Goal: Find contact information: Find contact information

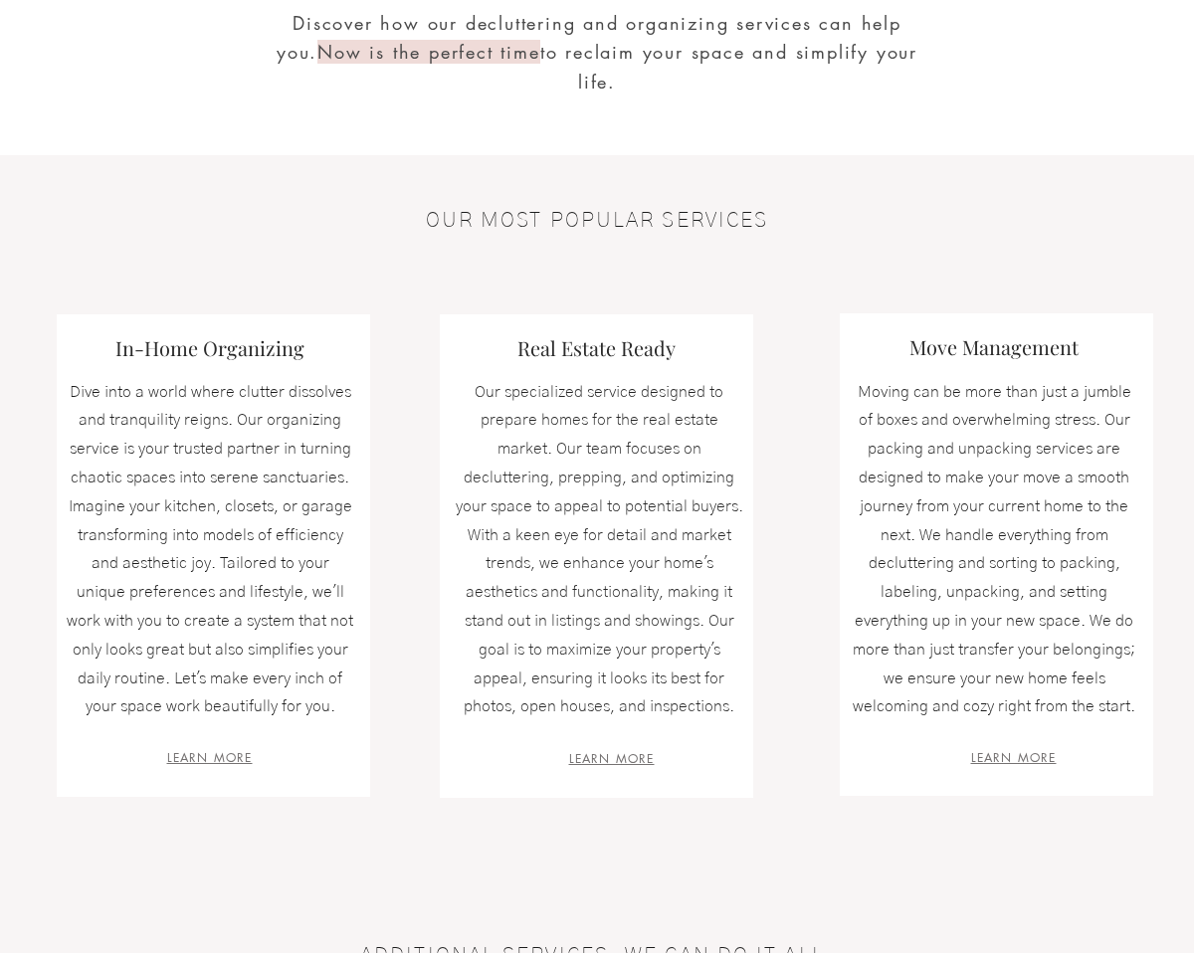
scroll to position [487, 0]
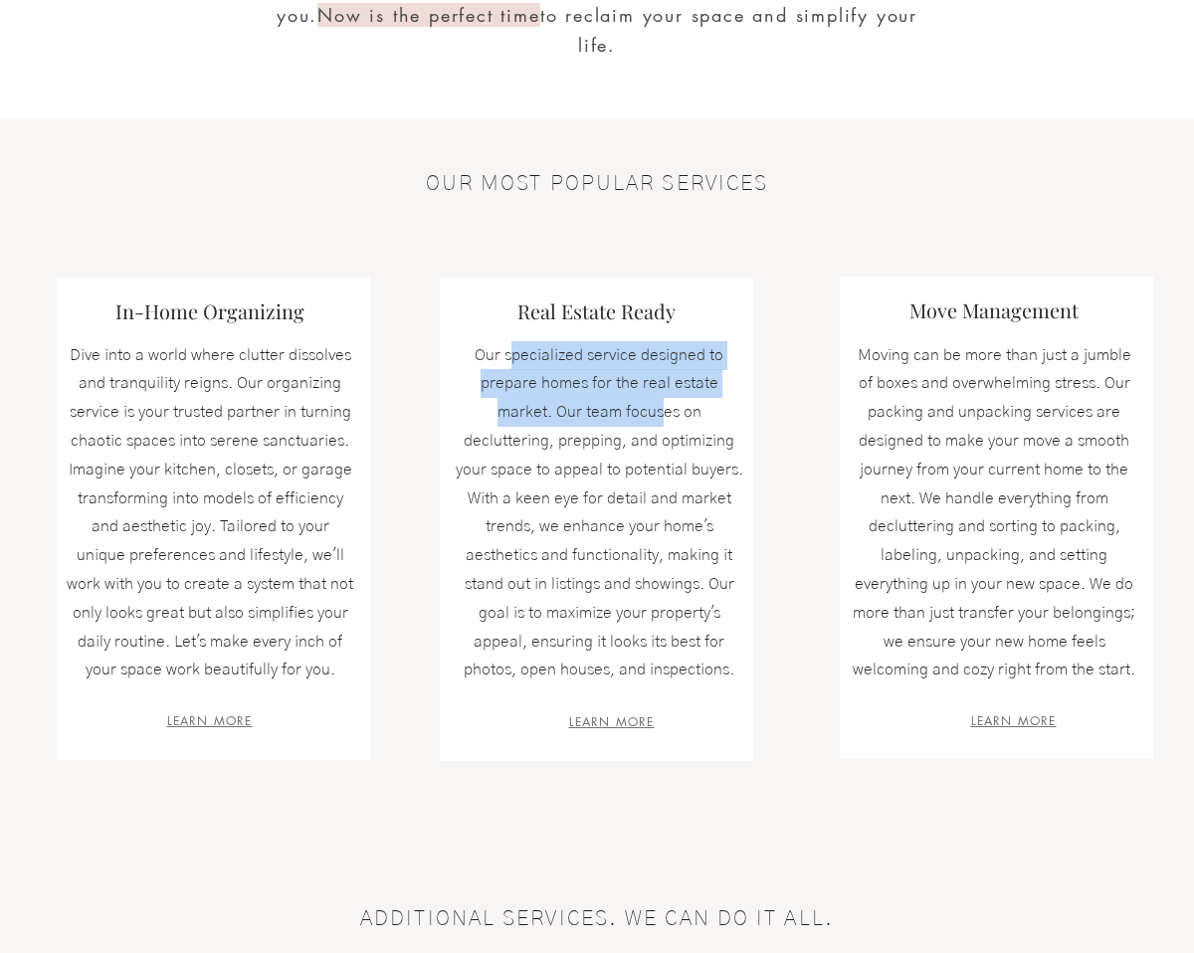
drag, startPoint x: 514, startPoint y: 351, endPoint x: 663, endPoint y: 416, distance: 162.7
click at [664, 416] on span "Our specialized service designed to prepare homes for the real estate market. O…" at bounding box center [600, 512] width 288 height 331
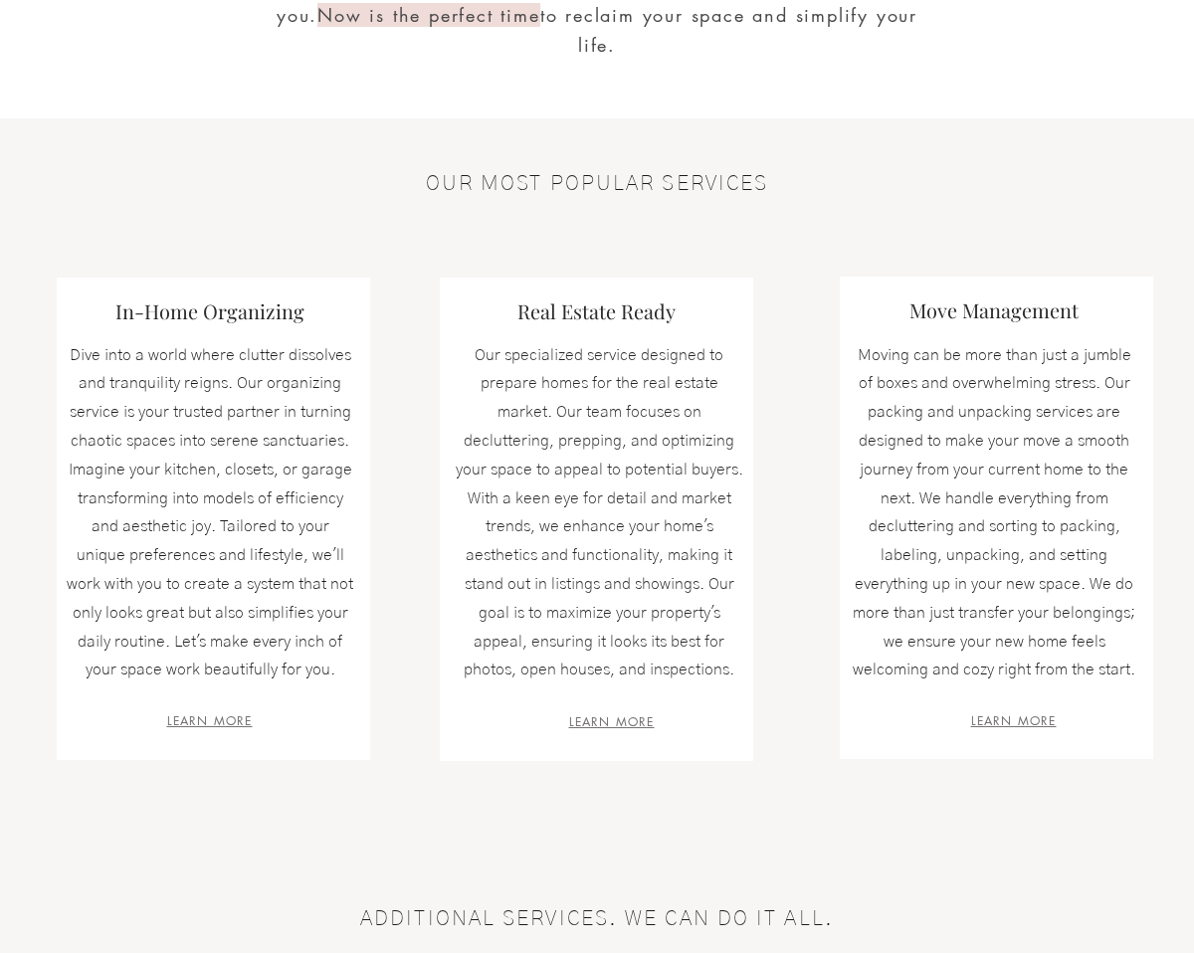
click at [715, 464] on span "Our specialized service designed to prepare homes for the real estate market. O…" at bounding box center [600, 512] width 288 height 331
drag, startPoint x: 561, startPoint y: 408, endPoint x: 728, endPoint y: 434, distance: 168.2
click at [728, 433] on span "Our specialized service designed to prepare homes for the real estate market. O…" at bounding box center [600, 512] width 288 height 331
click at [738, 457] on p "Our specialized service designed to prepare homes for the real estate market. O…" at bounding box center [599, 513] width 289 height 344
drag, startPoint x: 550, startPoint y: 464, endPoint x: 738, endPoint y: 464, distance: 187.1
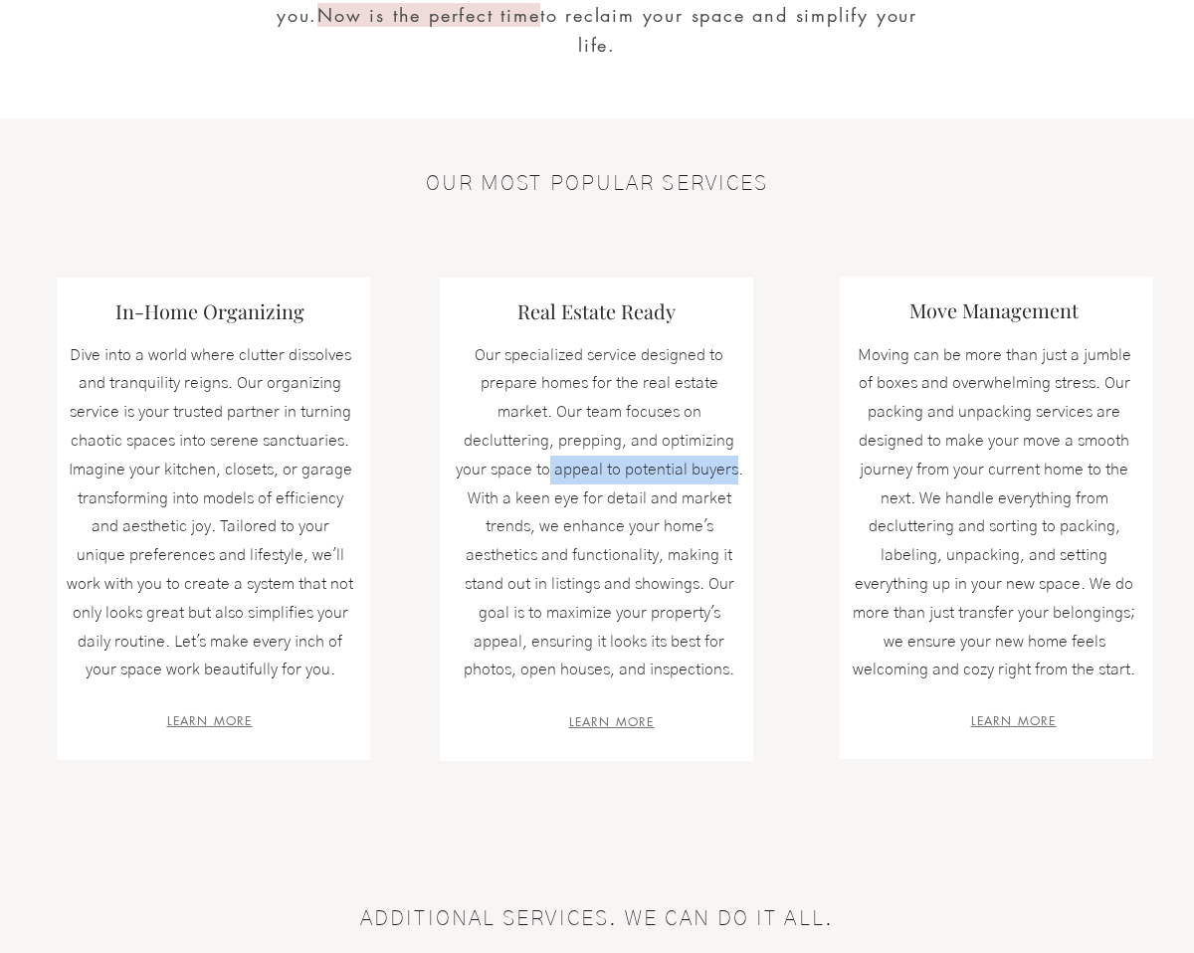
click at [738, 464] on span "Our specialized service designed to prepare homes for the real estate market. O…" at bounding box center [600, 512] width 288 height 331
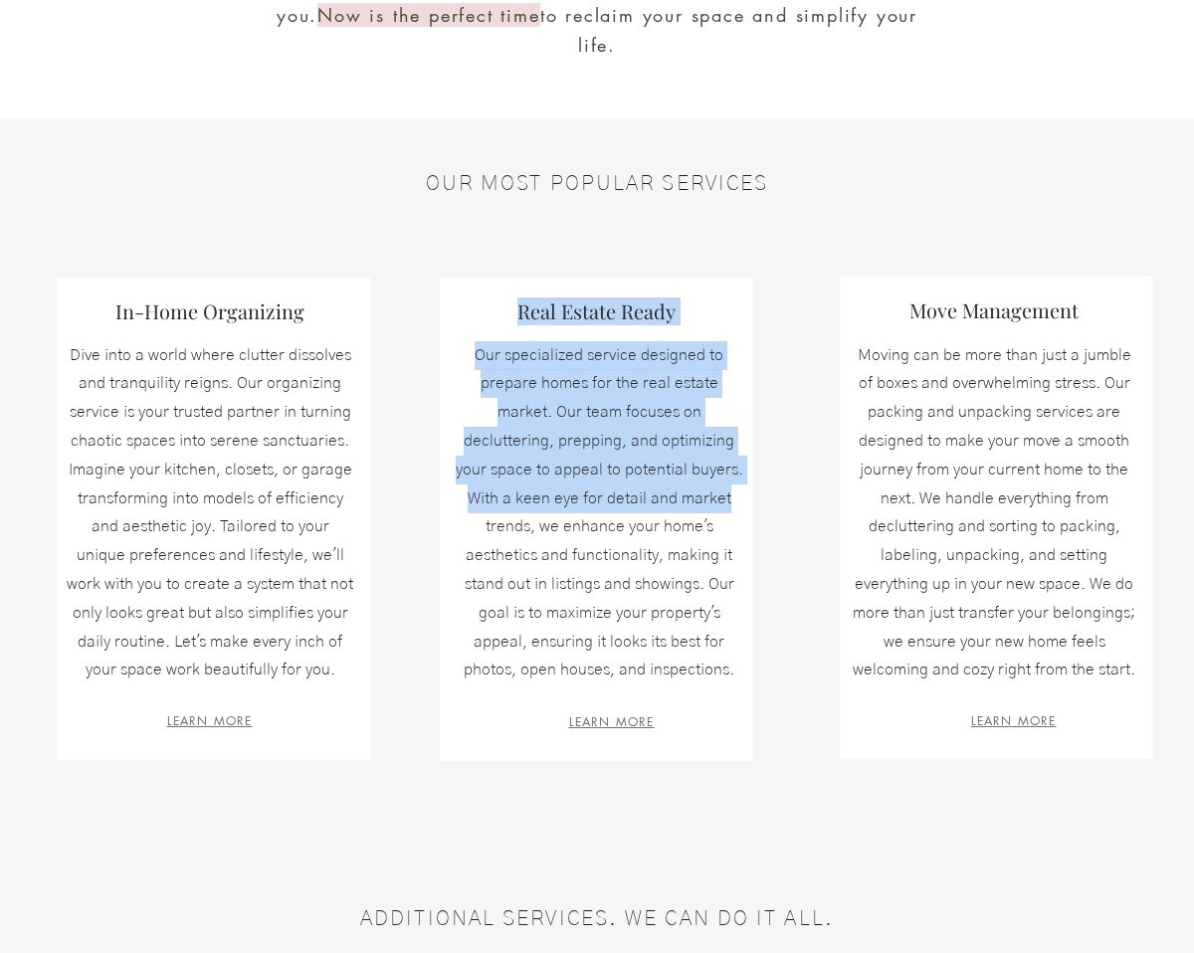
drag, startPoint x: 453, startPoint y: 496, endPoint x: 732, endPoint y: 505, distance: 278.8
click at [732, 505] on div "Real Estate Ready Our specialized service designed to prepare homes for the rea…" at bounding box center [597, 520] width 314 height 484
click at [732, 505] on p "Our specialized service designed to prepare homes for the real estate market. O…" at bounding box center [599, 513] width 289 height 344
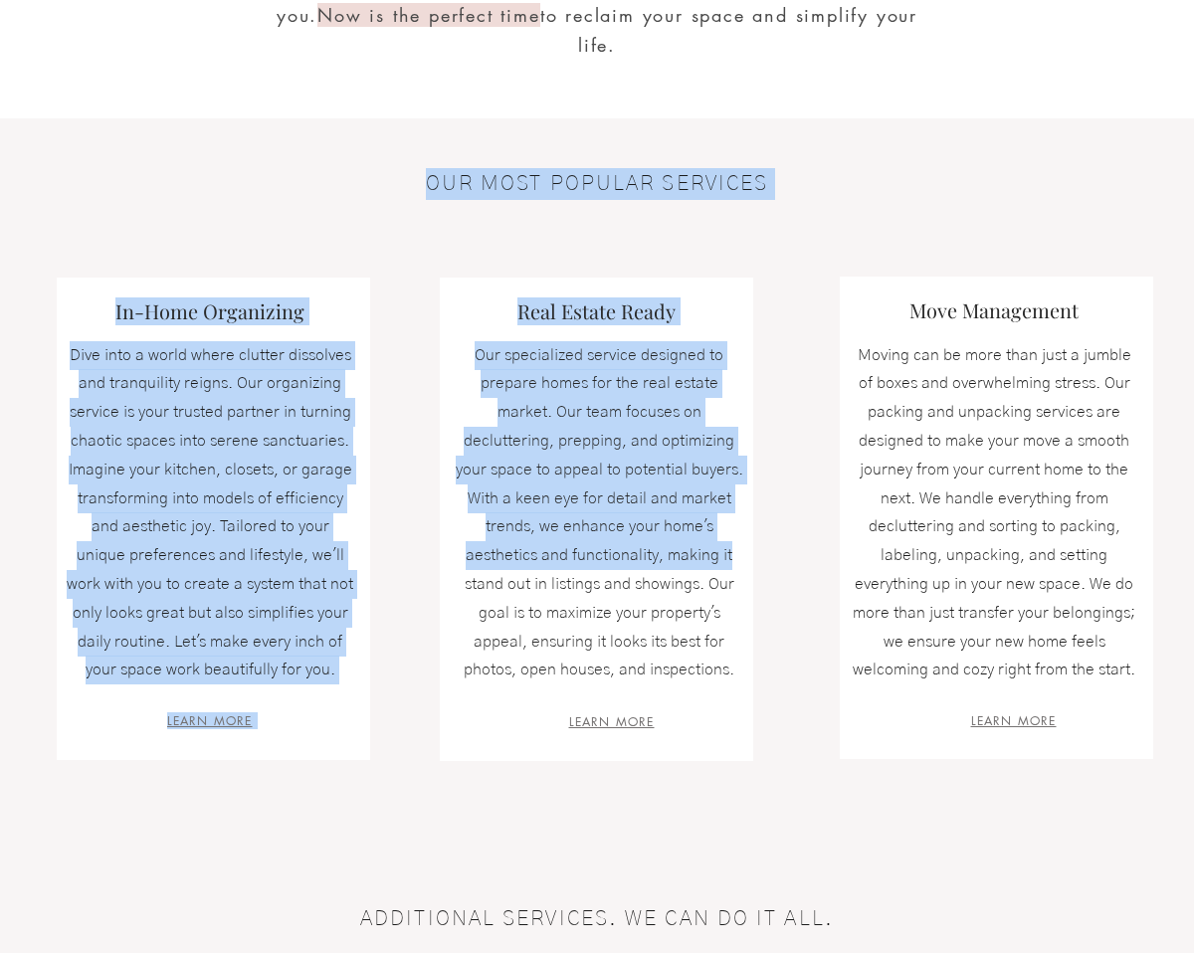
drag, startPoint x: 736, startPoint y: 558, endPoint x: 435, endPoint y: 555, distance: 300.6
click at [435, 555] on div "OUR MOST POPULAR SERVICES In-Home Organizing Dive into a world where clutter di…" at bounding box center [597, 488] width 1194 height 740
click at [539, 577] on span "Our specialized service designed to prepare homes for the real estate market. O…" at bounding box center [600, 512] width 288 height 331
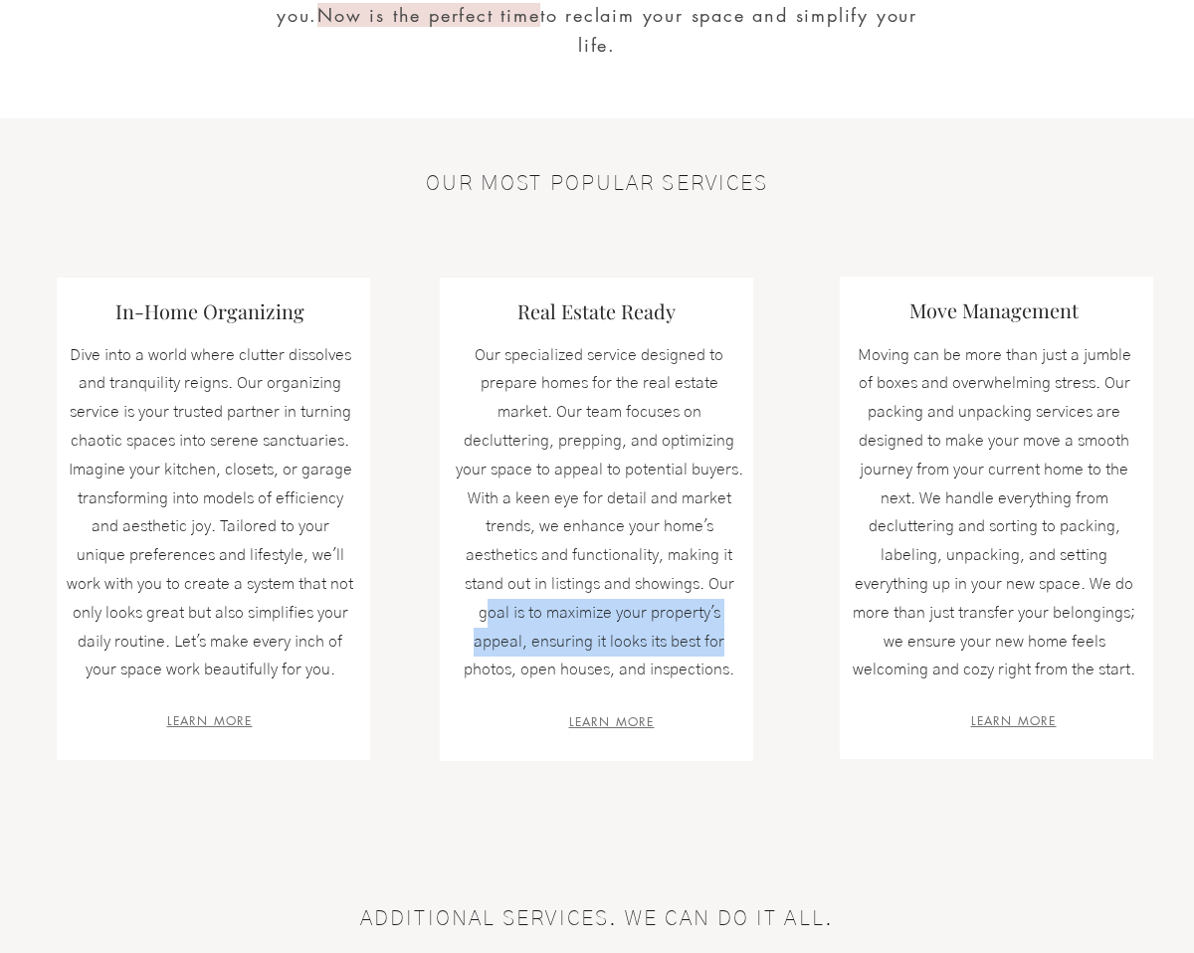
drag, startPoint x: 487, startPoint y: 609, endPoint x: 735, endPoint y: 640, distance: 249.7
click at [735, 640] on p "Our specialized service designed to prepare homes for the real estate market. O…" at bounding box center [599, 513] width 289 height 344
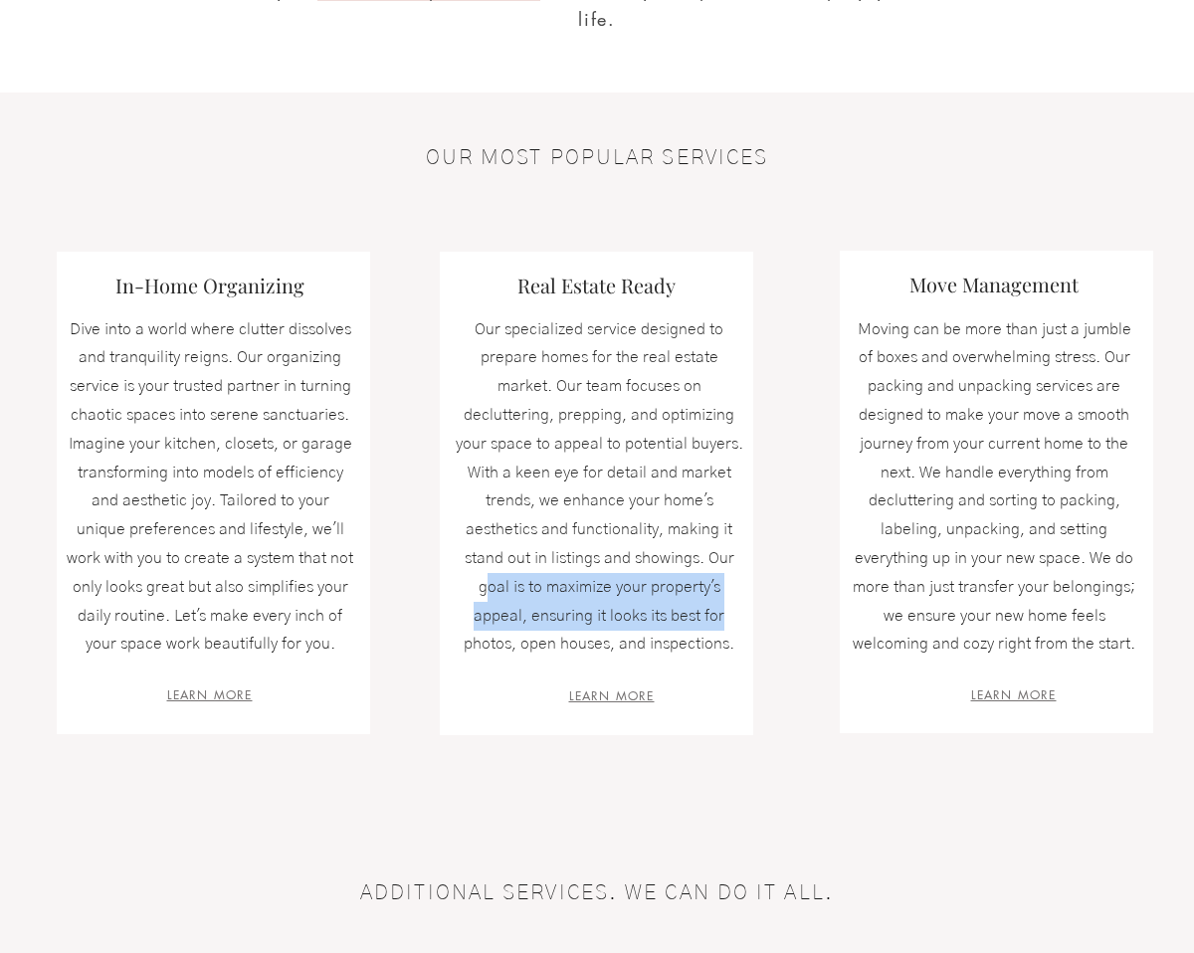
scroll to position [536, 0]
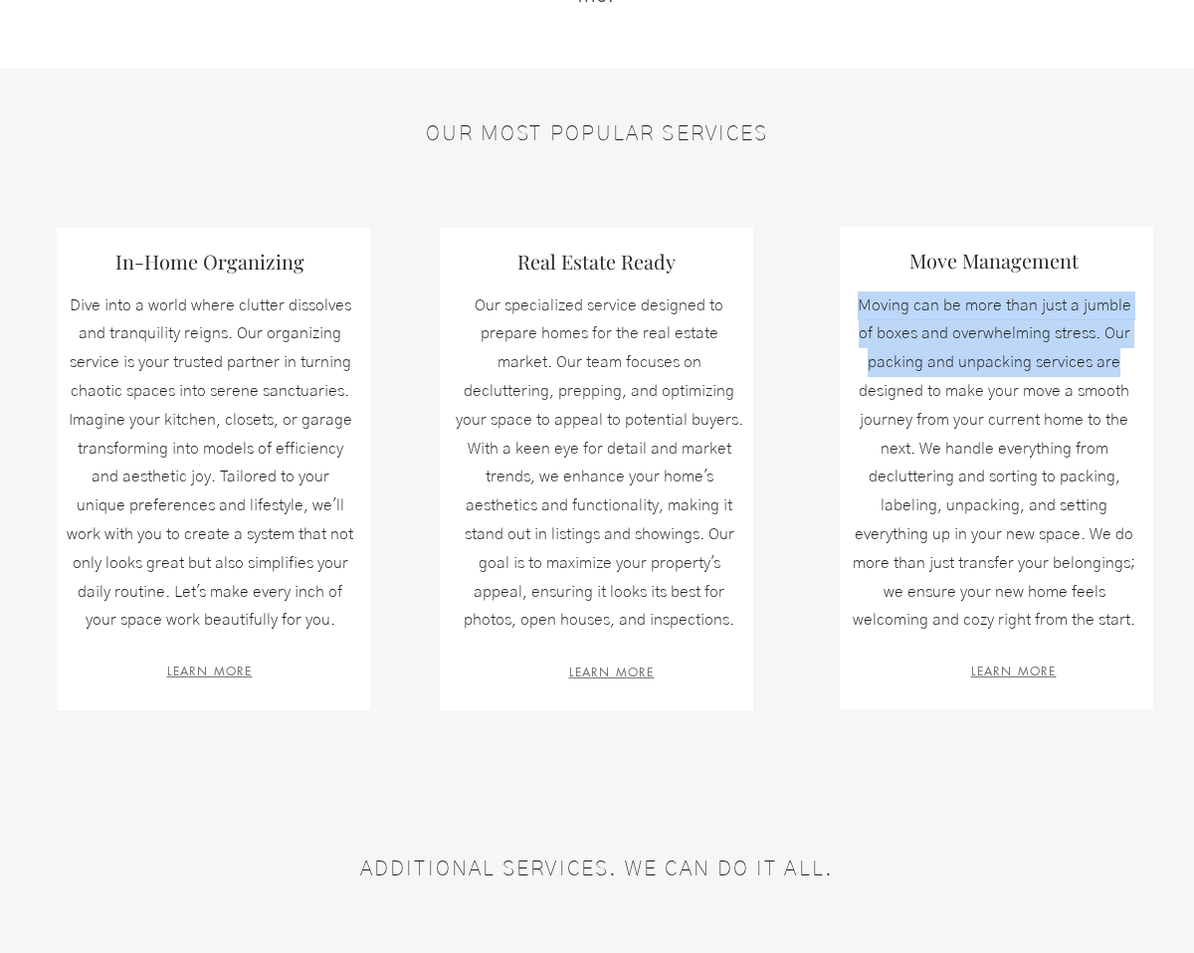
drag, startPoint x: 853, startPoint y: 302, endPoint x: 1126, endPoint y: 368, distance: 280.7
click at [1126, 368] on p "Moving can be more than just a jumble of boxes and overwhelming stress. Our pac…" at bounding box center [994, 464] width 289 height 344
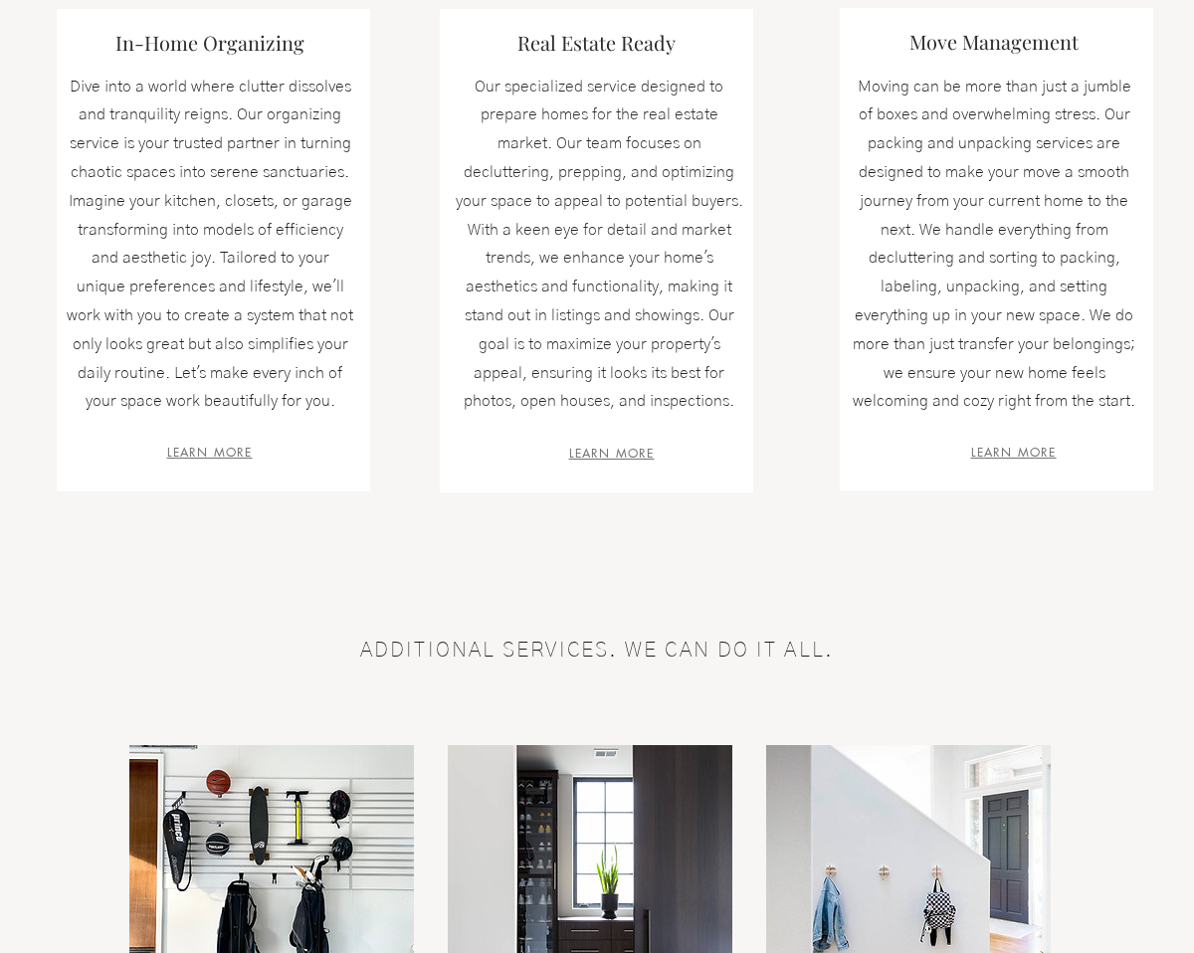
scroll to position [639, 0]
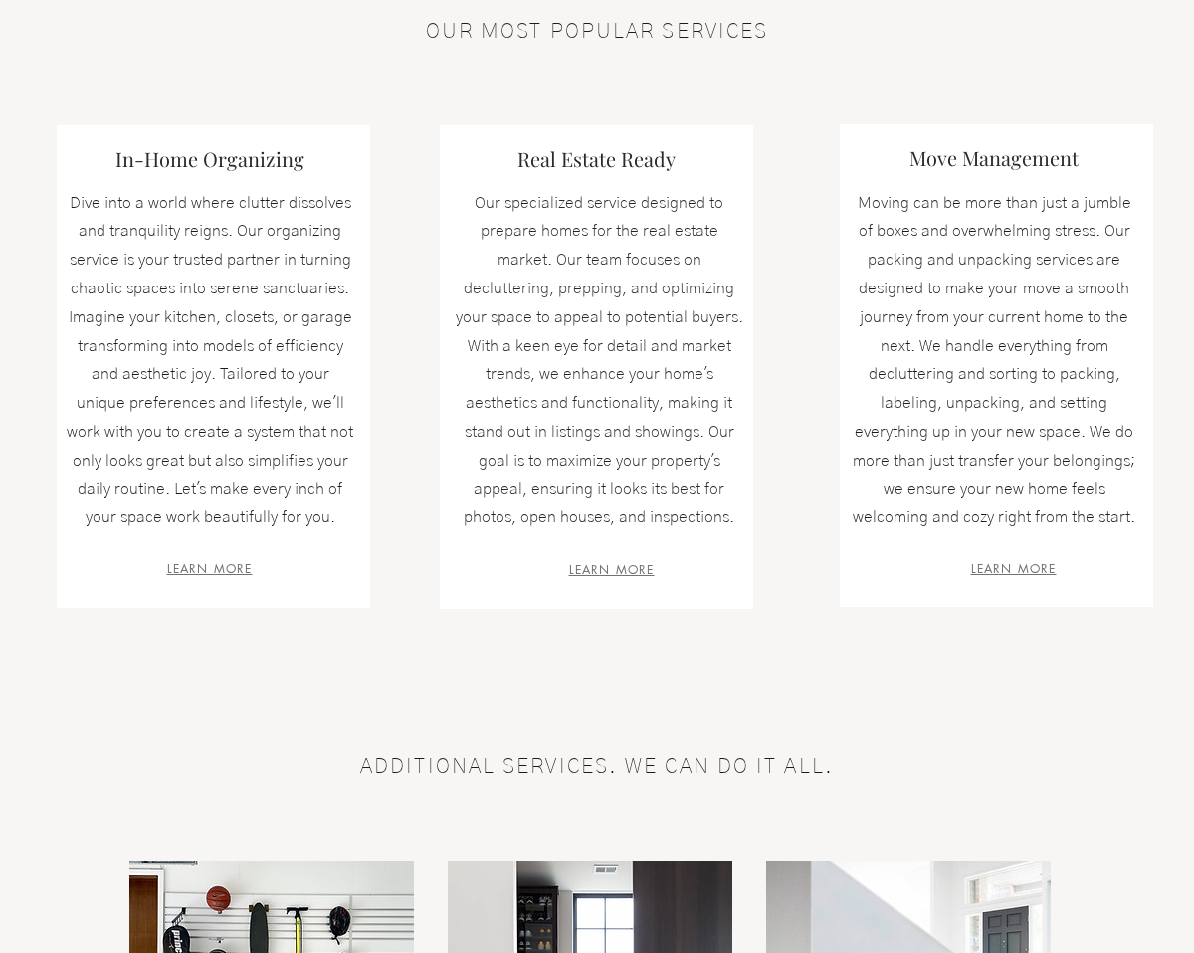
click at [1012, 570] on span "LEARN MORE" at bounding box center [1014, 568] width 86 height 17
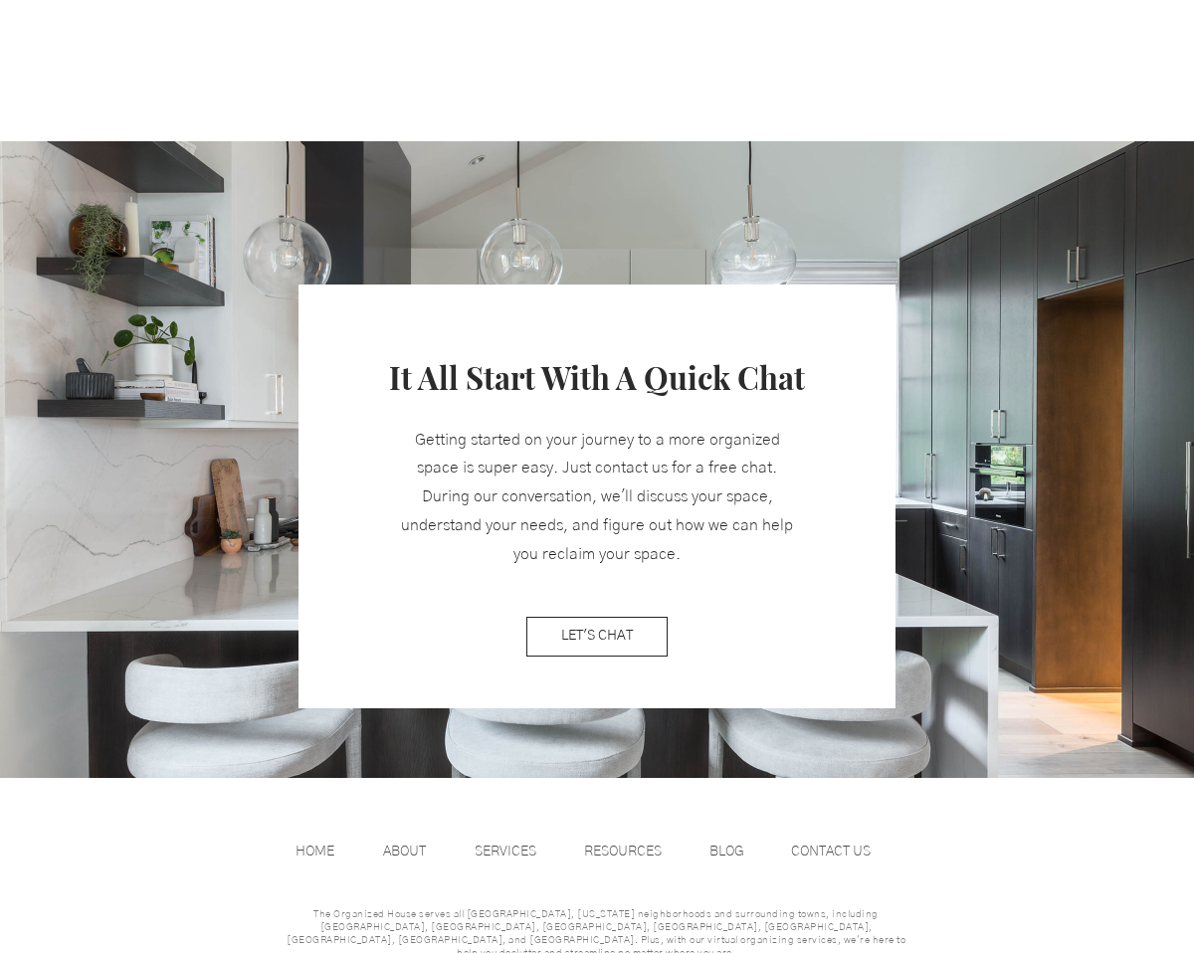
scroll to position [2307, 0]
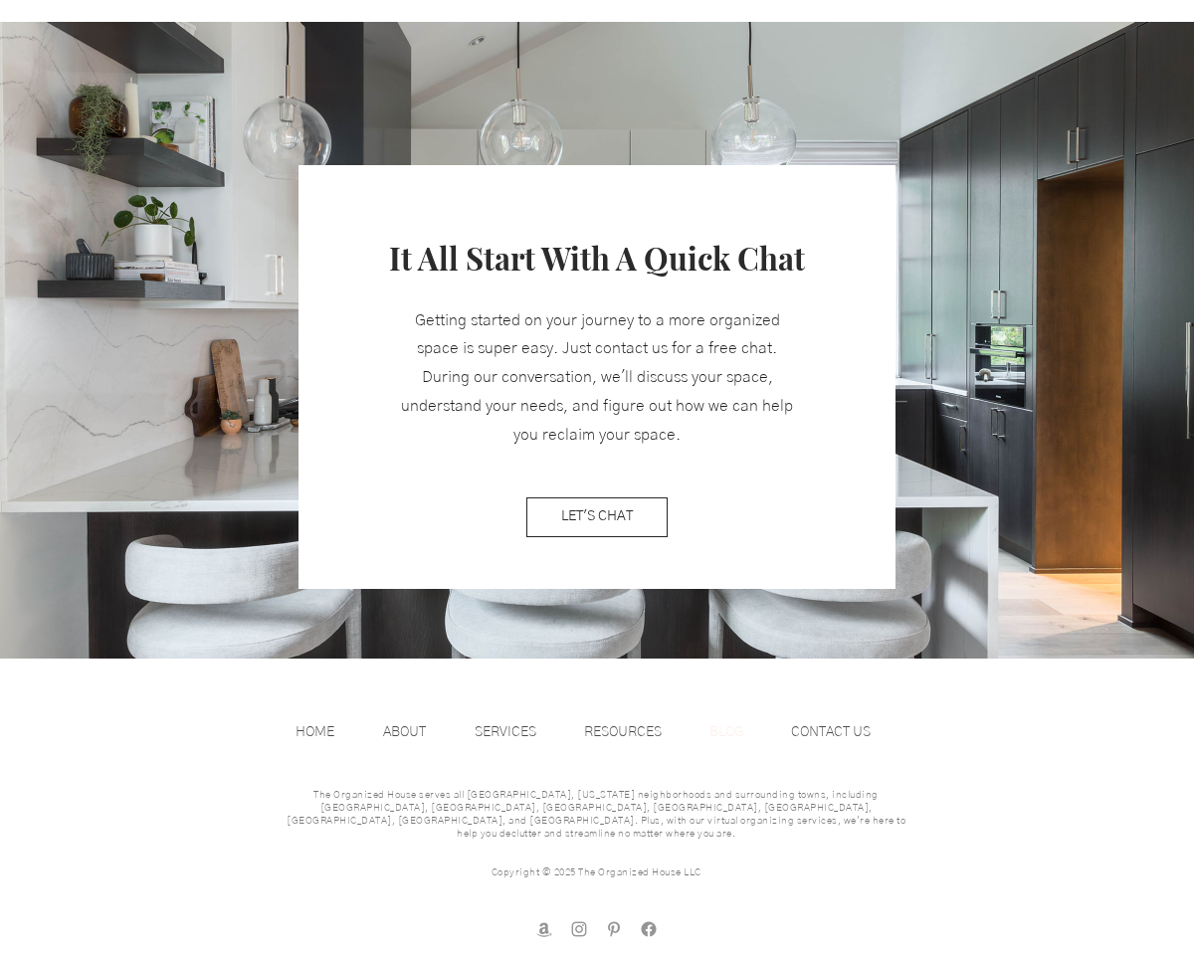
click at [740, 730] on p "BLOG" at bounding box center [727, 733] width 55 height 30
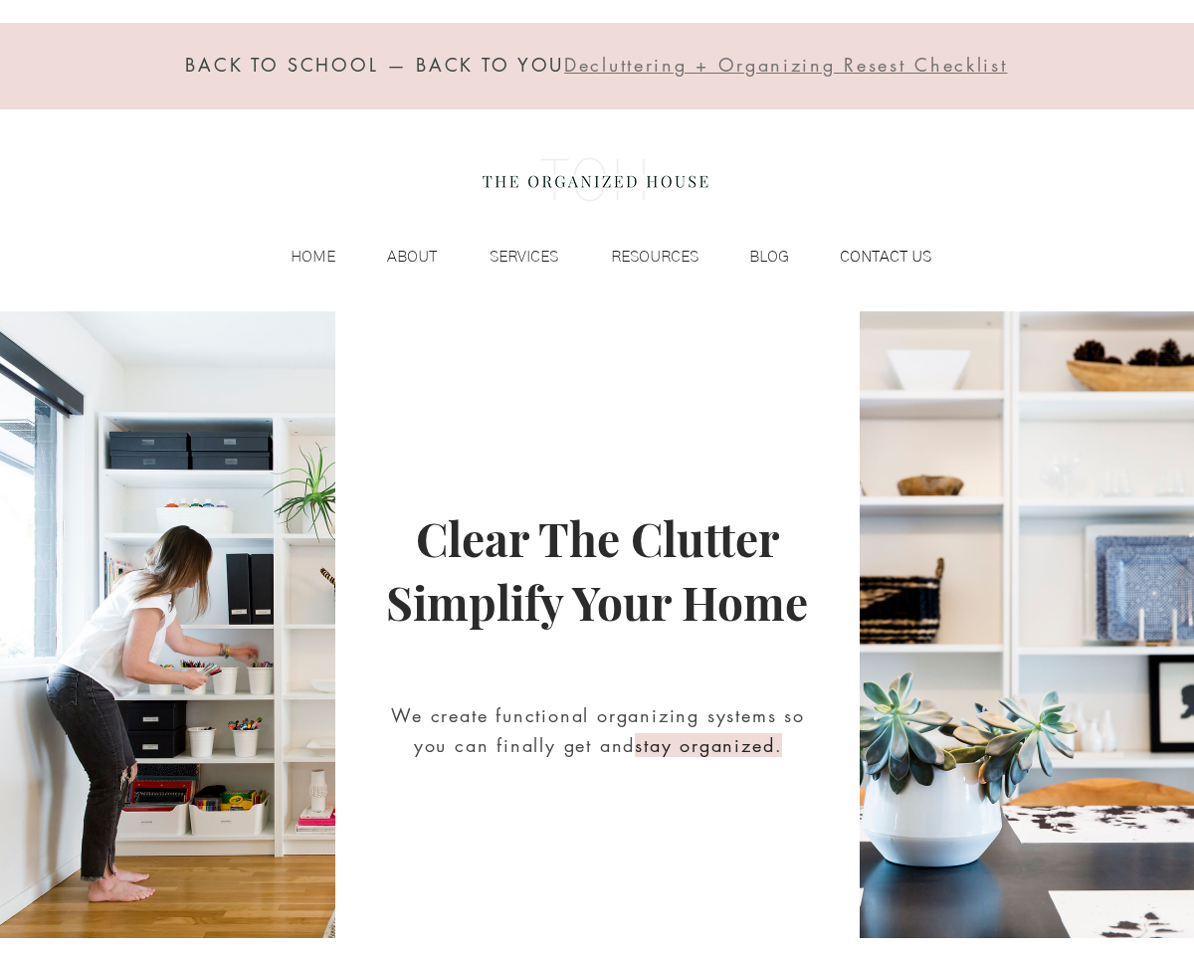
click at [851, 257] on p "CONTACT US" at bounding box center [885, 257] width 111 height 30
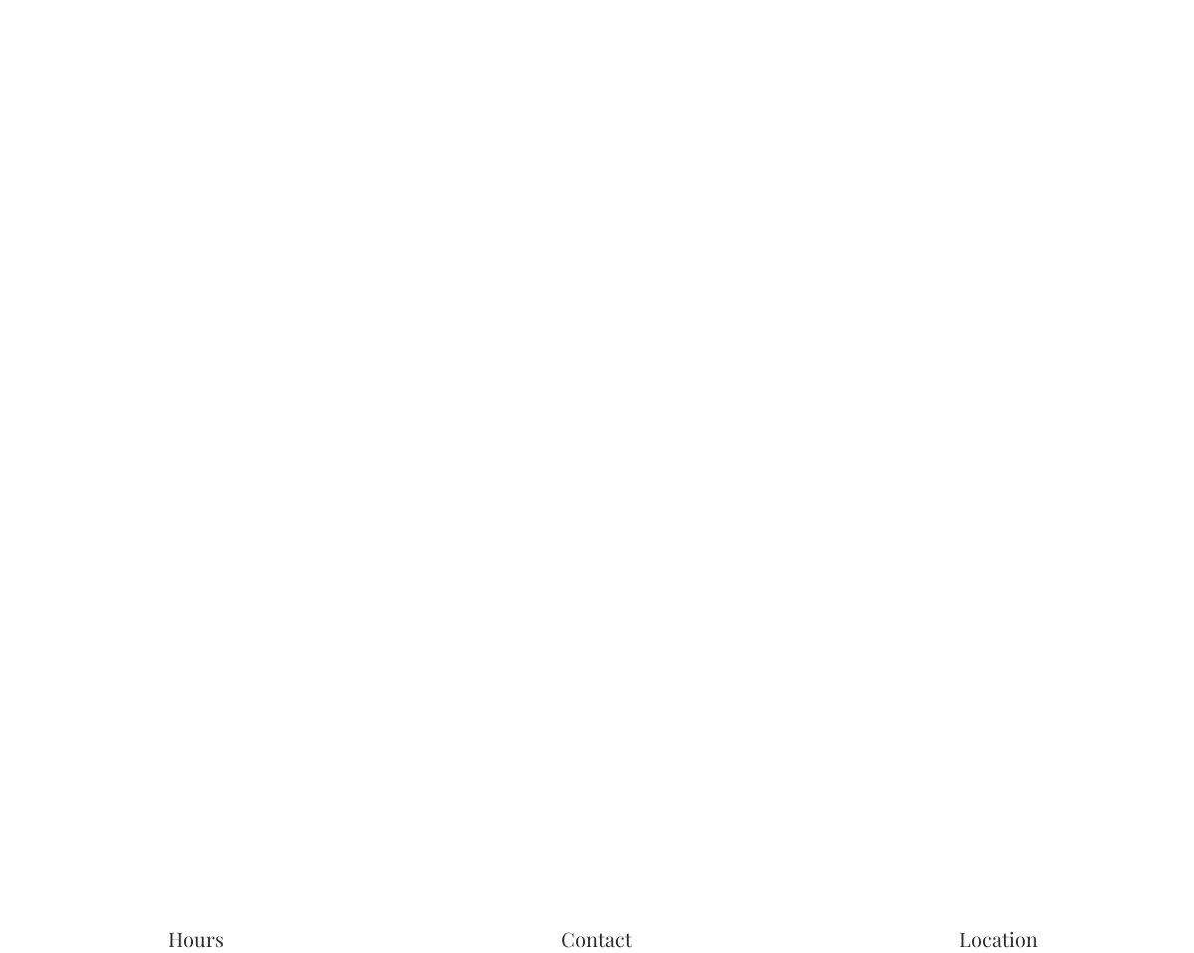
scroll to position [1877, 0]
